Goal: Task Accomplishment & Management: Manage account settings

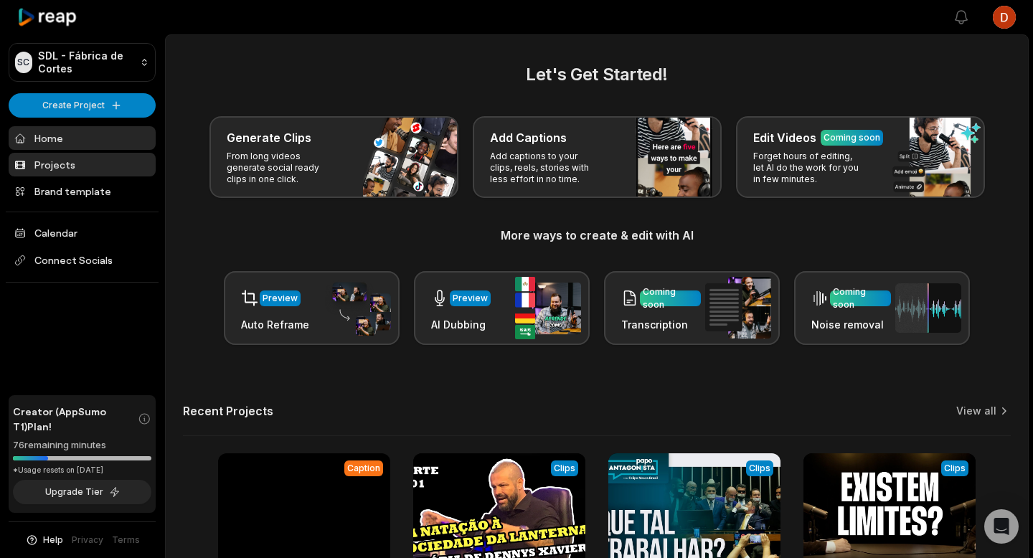
click at [57, 166] on link "Projects" at bounding box center [82, 165] width 147 height 24
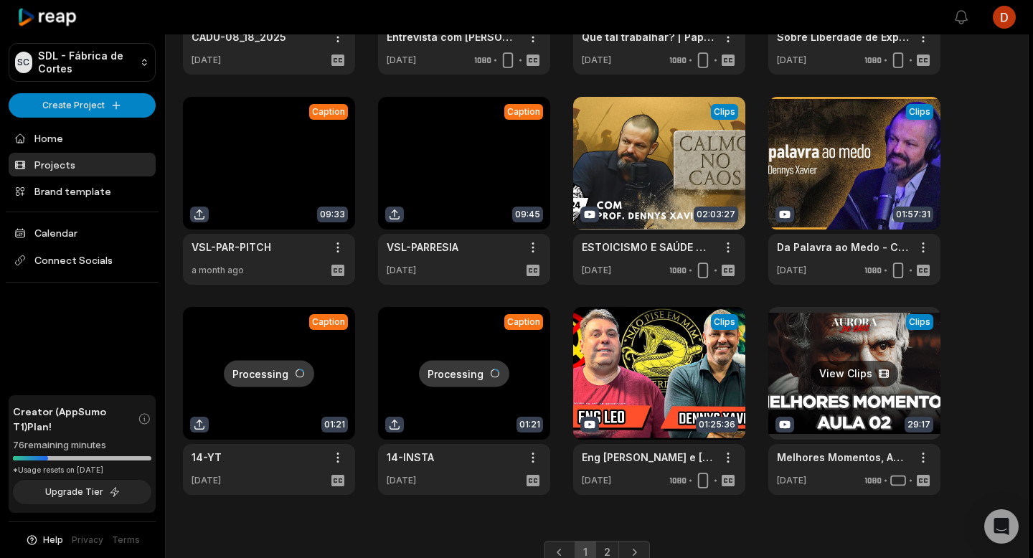
scroll to position [215, 0]
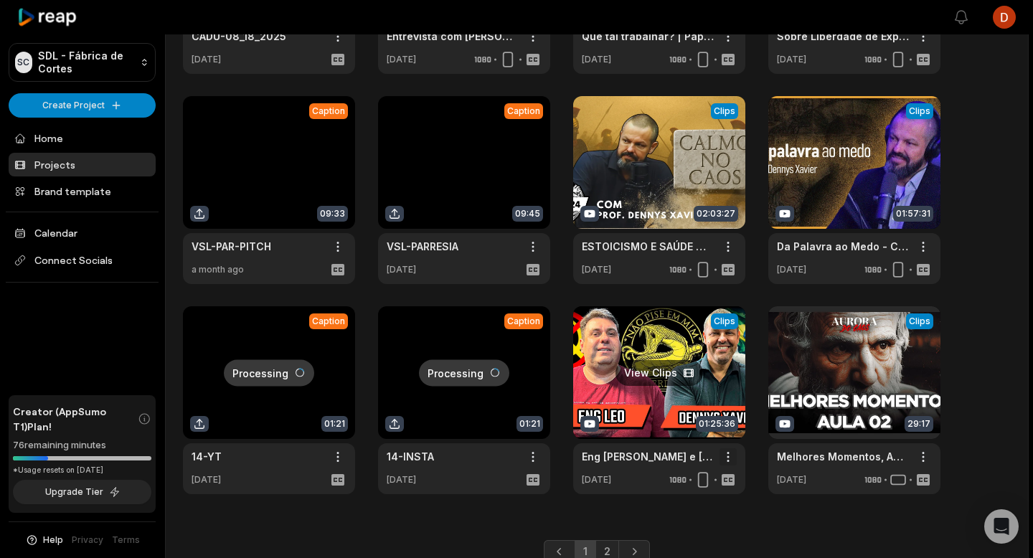
click at [730, 343] on html "SC SDL - Fábrica de Cortes Create Project Home Projects Brand template Calendar…" at bounding box center [516, 64] width 1033 height 558
click at [1005, 174] on html "SC SDL - Fábrica de Cortes Create Project Home Projects Brand template Calendar…" at bounding box center [516, 64] width 1033 height 558
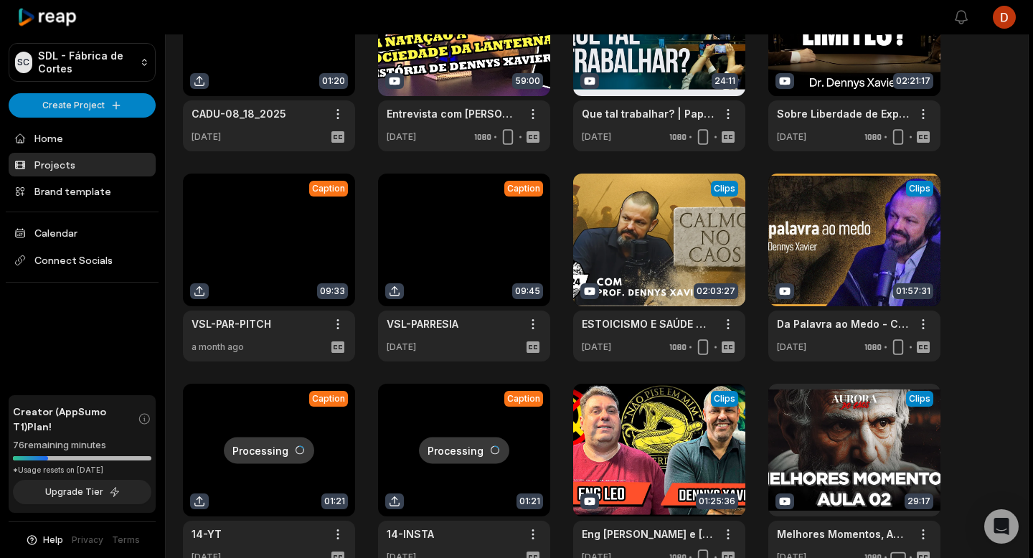
scroll to position [0, 0]
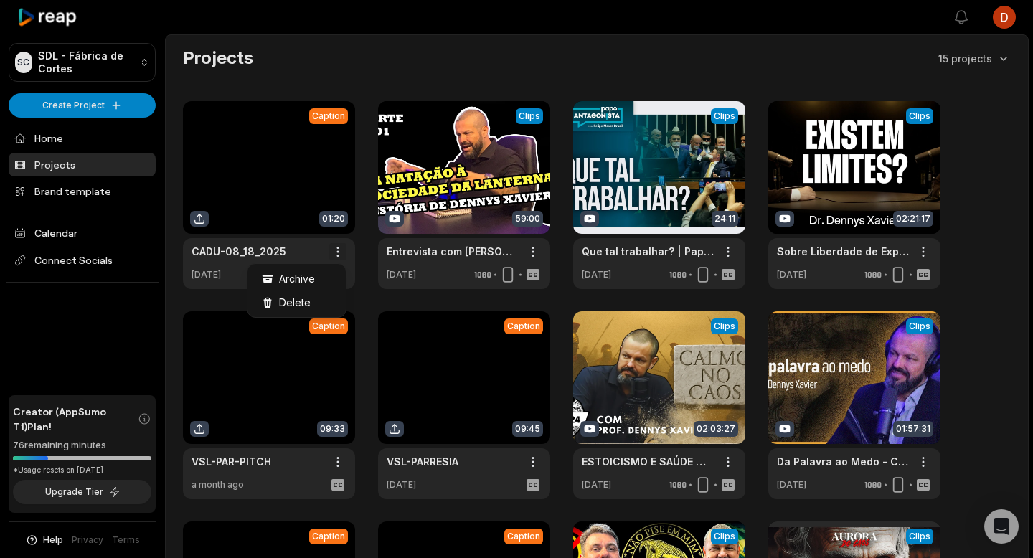
click at [337, 253] on html "SC SDL - Fábrica de Cortes Create Project Home Projects Brand template Calendar…" at bounding box center [516, 279] width 1033 height 558
click at [316, 301] on div "Delete" at bounding box center [296, 303] width 93 height 24
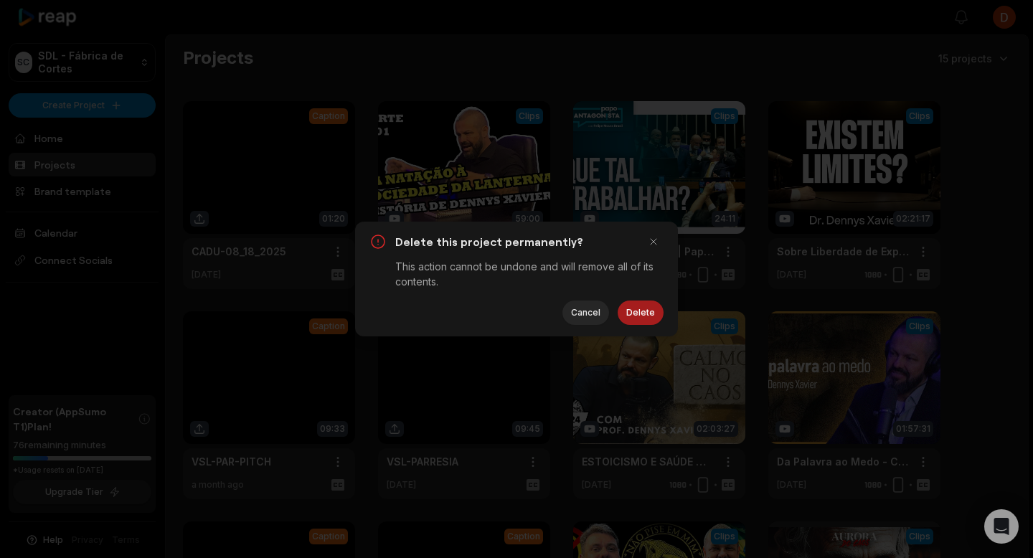
click at [649, 311] on button "Delete" at bounding box center [641, 313] width 46 height 24
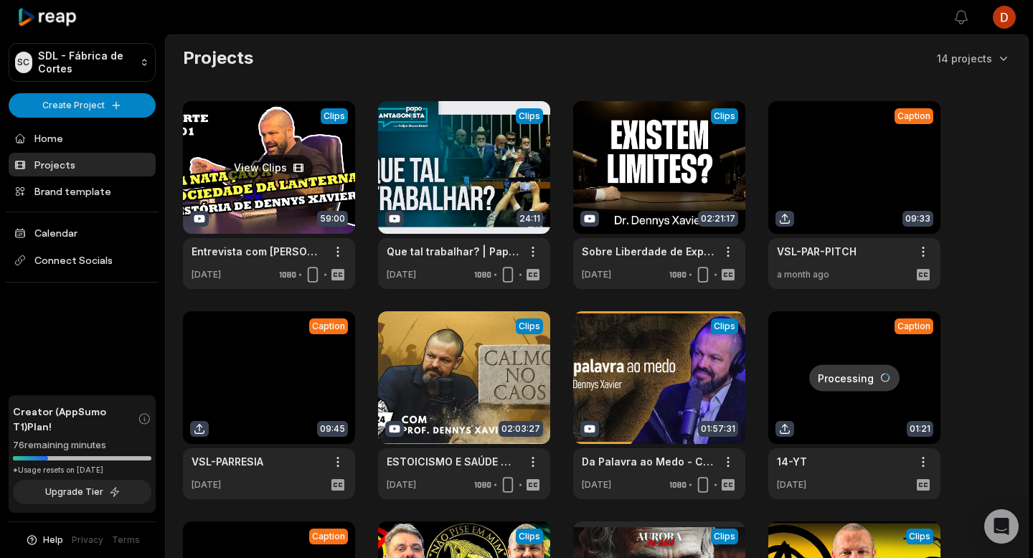
click at [265, 174] on link at bounding box center [269, 195] width 172 height 188
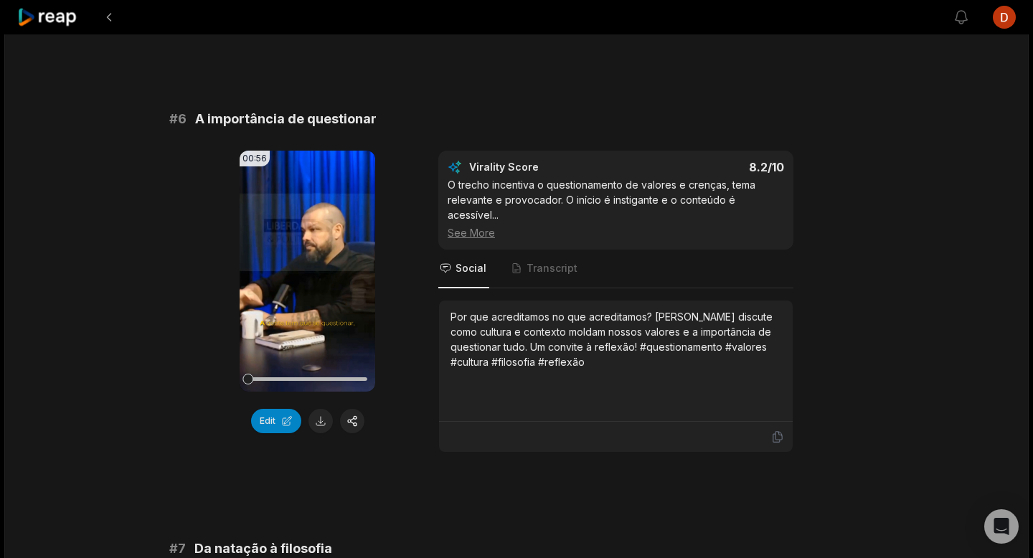
scroll to position [3884, 0]
